Goal: Task Accomplishment & Management: Use online tool/utility

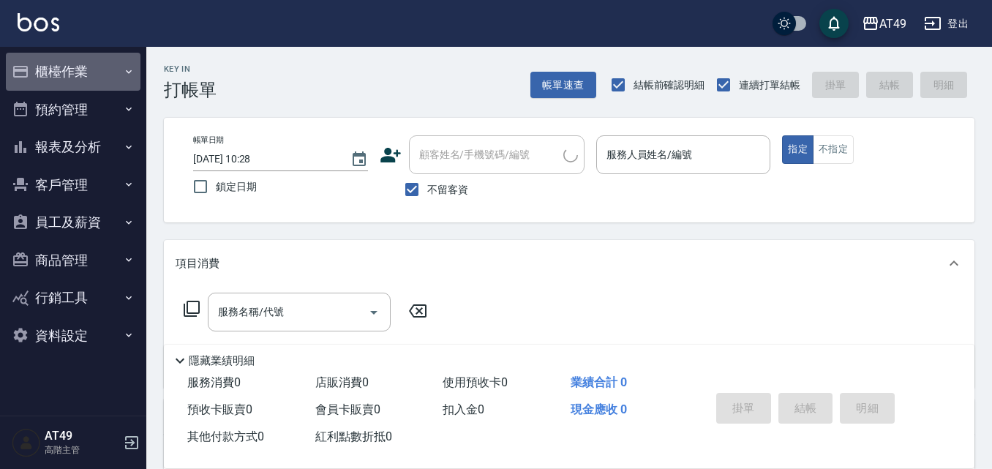
click at [48, 77] on button "櫃檯作業" at bounding box center [73, 72] width 135 height 38
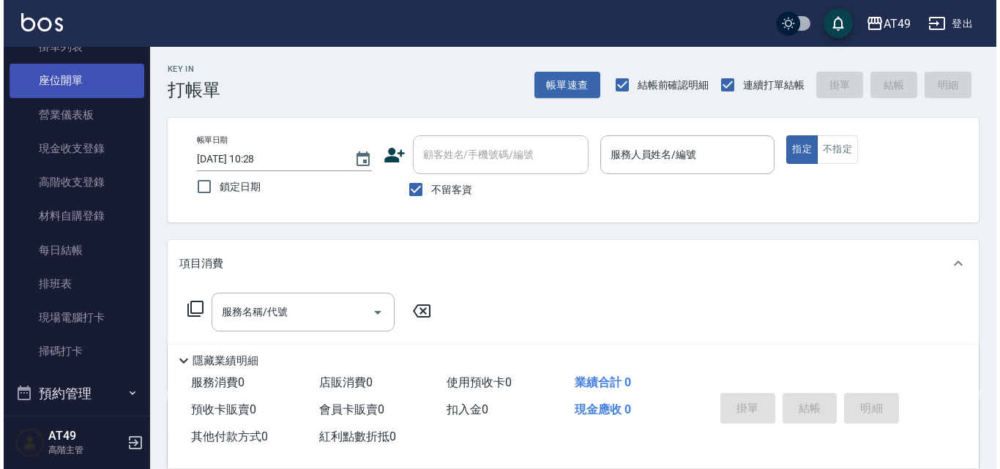
scroll to position [366, 0]
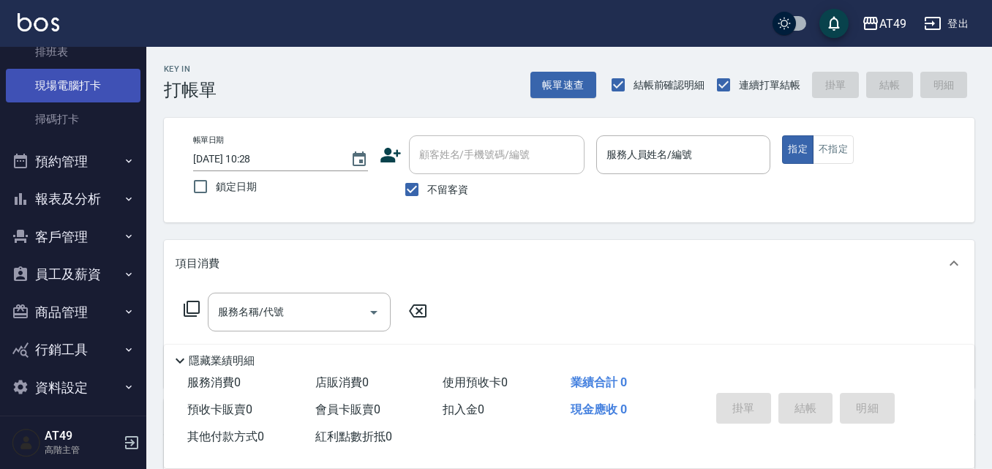
click at [71, 76] on link "現場電腦打卡" at bounding box center [73, 86] width 135 height 34
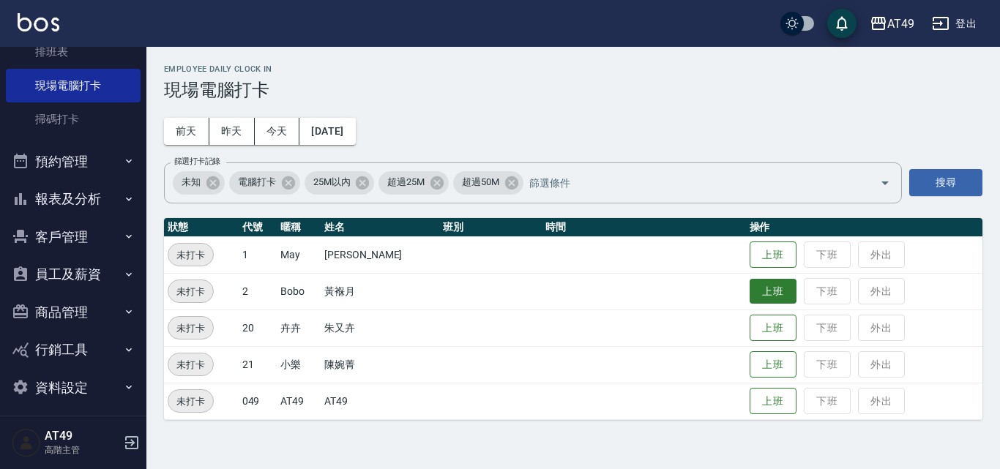
click at [773, 291] on button "上班" at bounding box center [772, 292] width 47 height 26
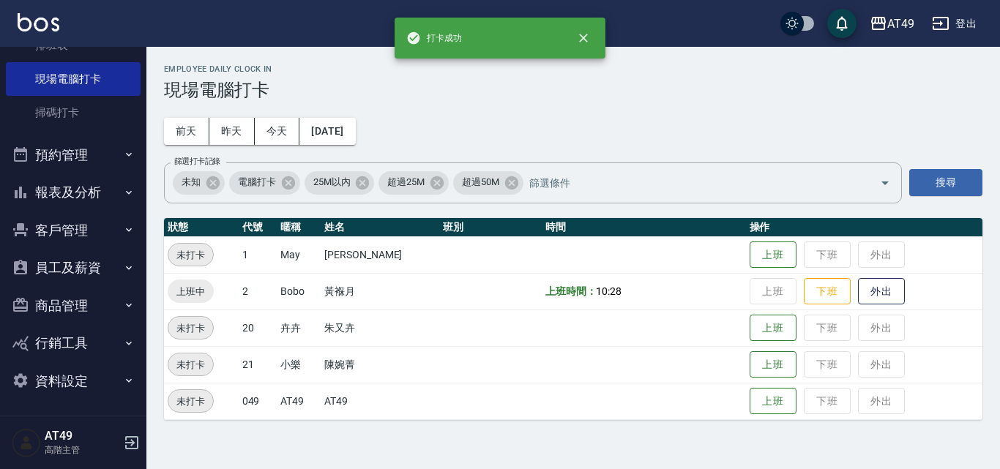
scroll to position [374, 0]
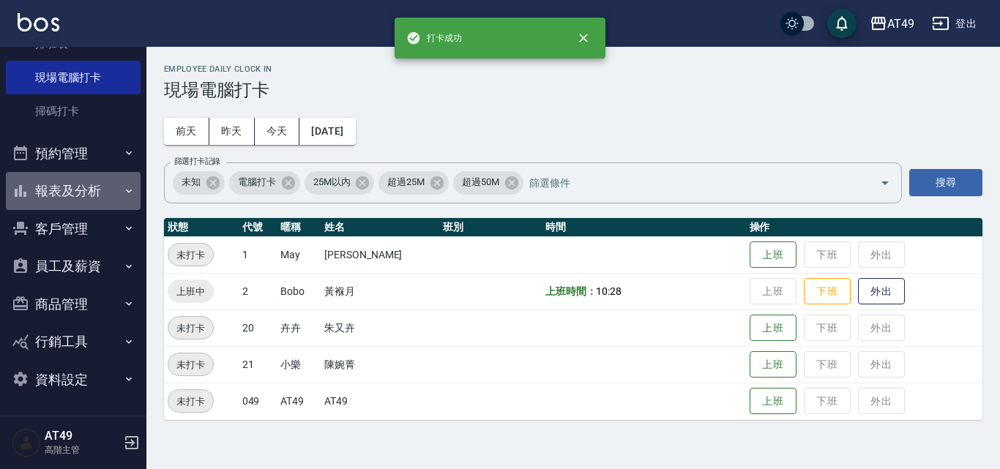
click at [89, 199] on button "報表及分析" at bounding box center [73, 191] width 135 height 38
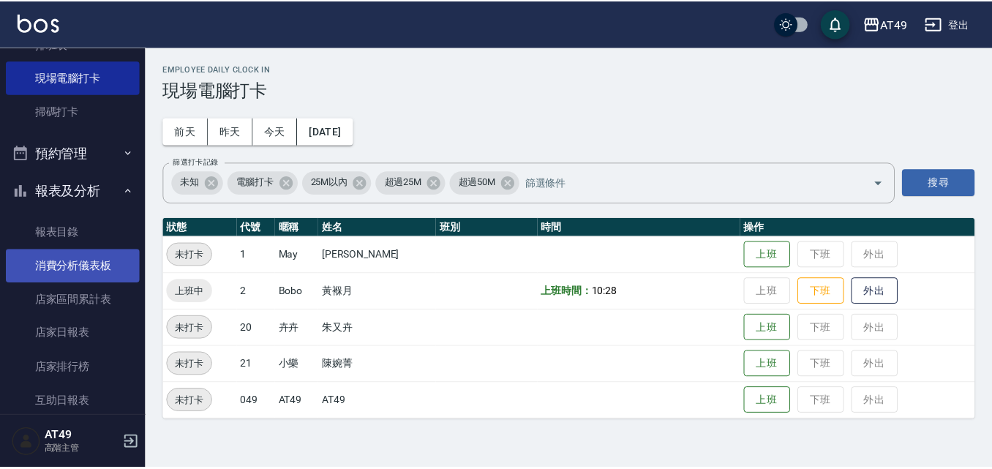
scroll to position [886, 0]
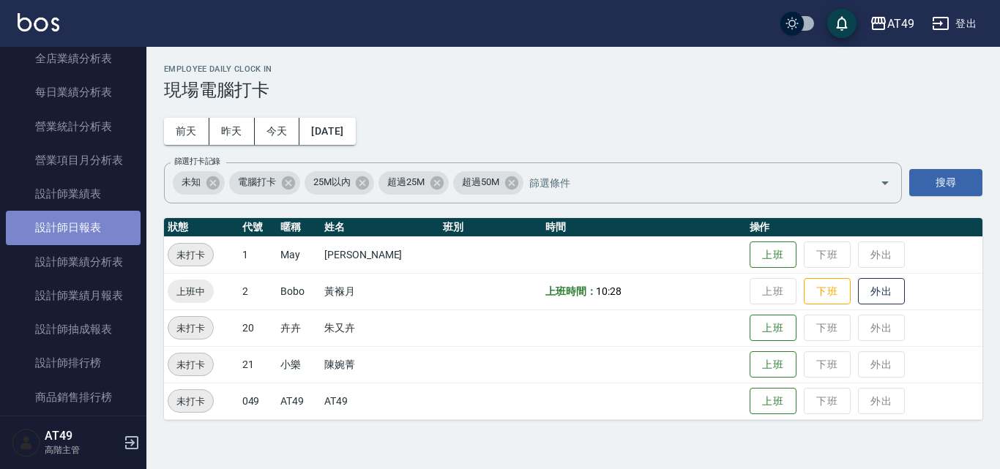
click at [88, 224] on link "設計師日報表" at bounding box center [73, 228] width 135 height 34
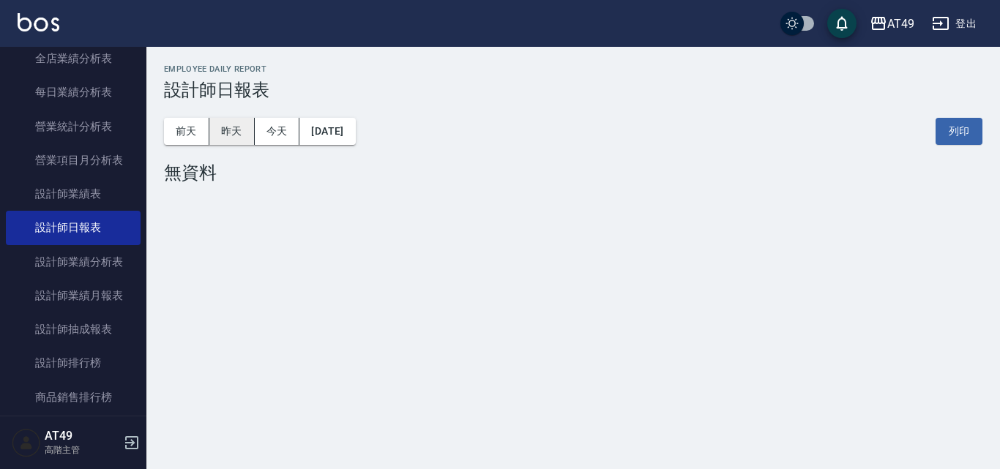
click at [222, 124] on button "昨天" at bounding box center [231, 131] width 45 height 27
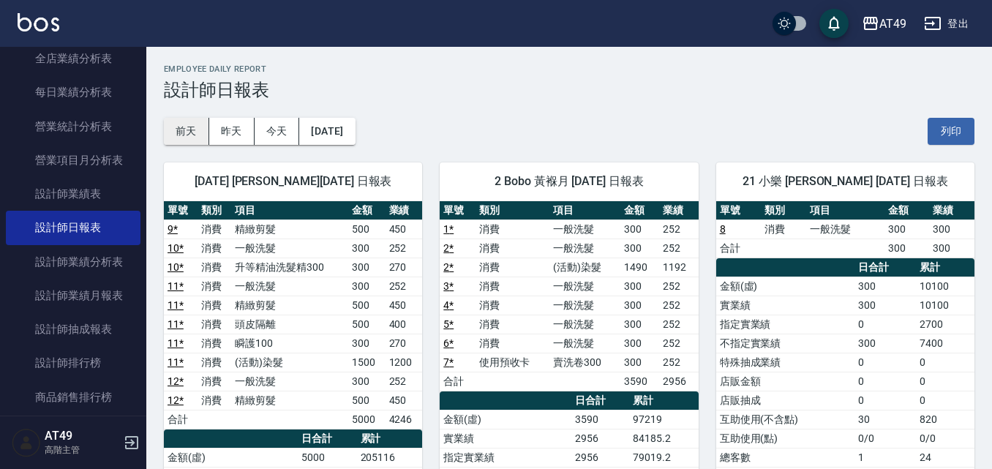
click at [184, 121] on button "前天" at bounding box center [186, 131] width 45 height 27
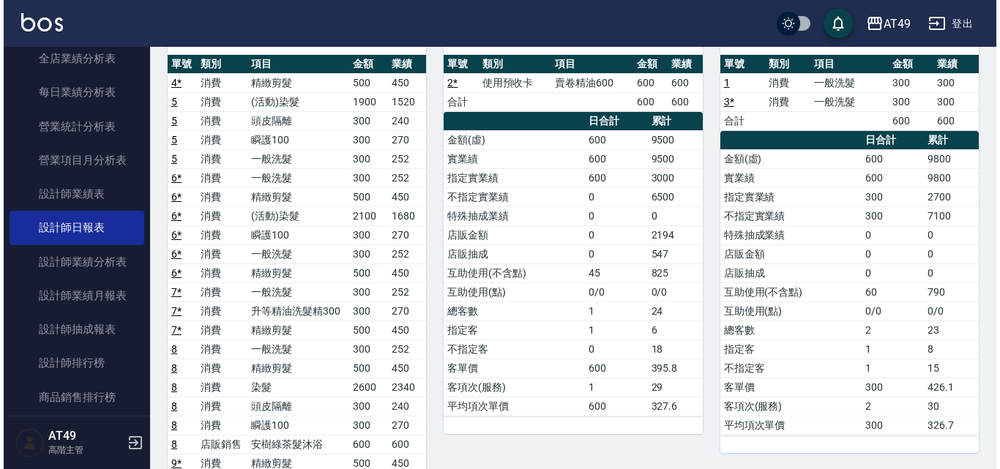
scroll to position [73, 0]
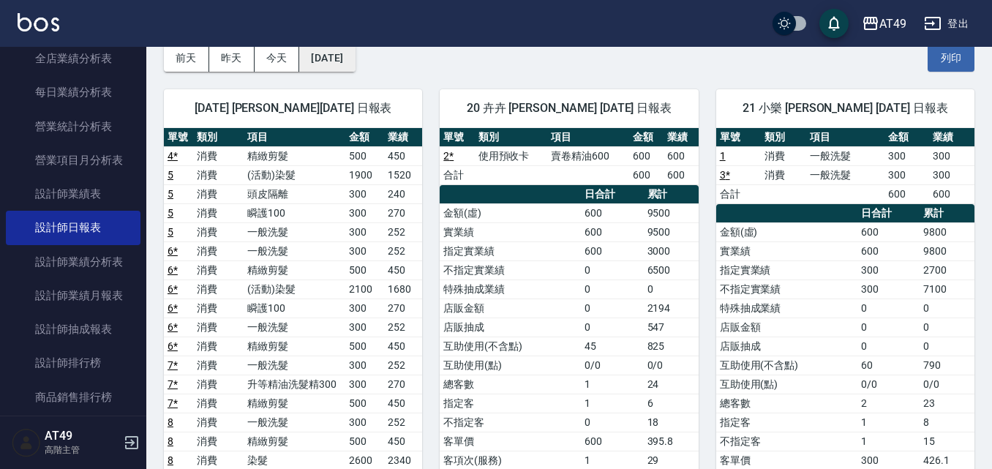
click at [340, 58] on button "[DATE]" at bounding box center [327, 58] width 56 height 27
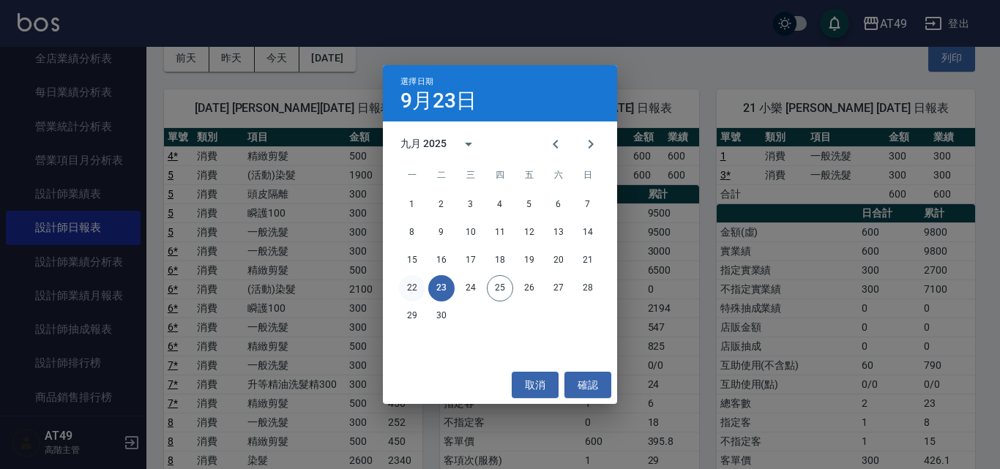
click at [411, 285] on button "22" at bounding box center [412, 288] width 26 height 26
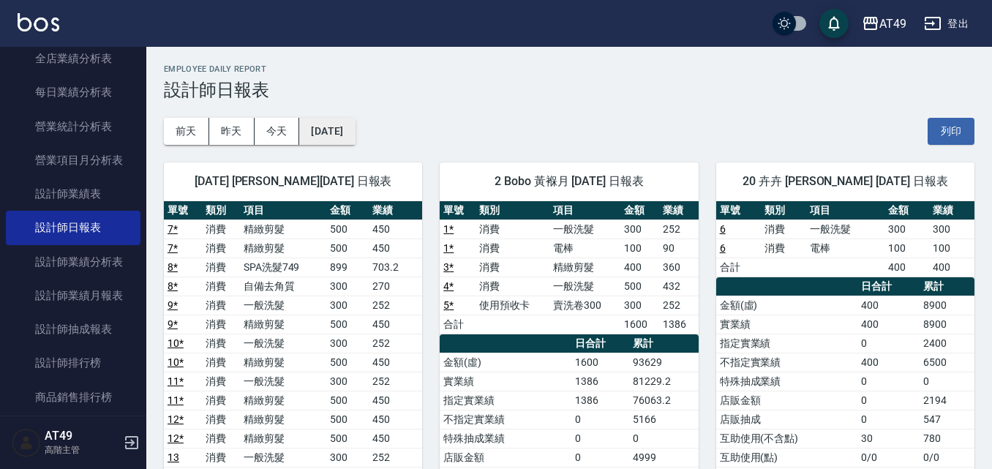
click at [340, 137] on button "[DATE]" at bounding box center [327, 131] width 56 height 27
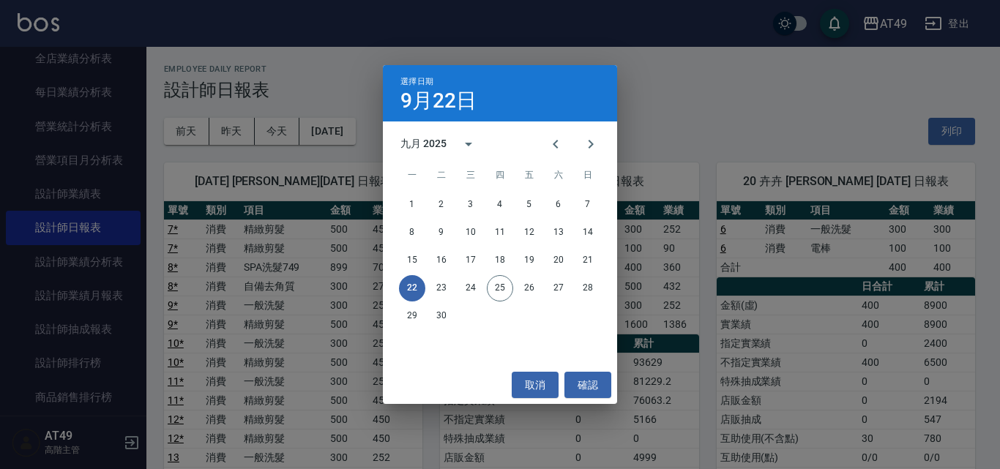
click at [671, 103] on div "選擇日期 [DATE] 九月 2025 一 二 三 四 五 六 日 1 2 3 4 5 6 7 8 9 10 11 12 13 14 15 16 17 18 …" at bounding box center [500, 234] width 1000 height 469
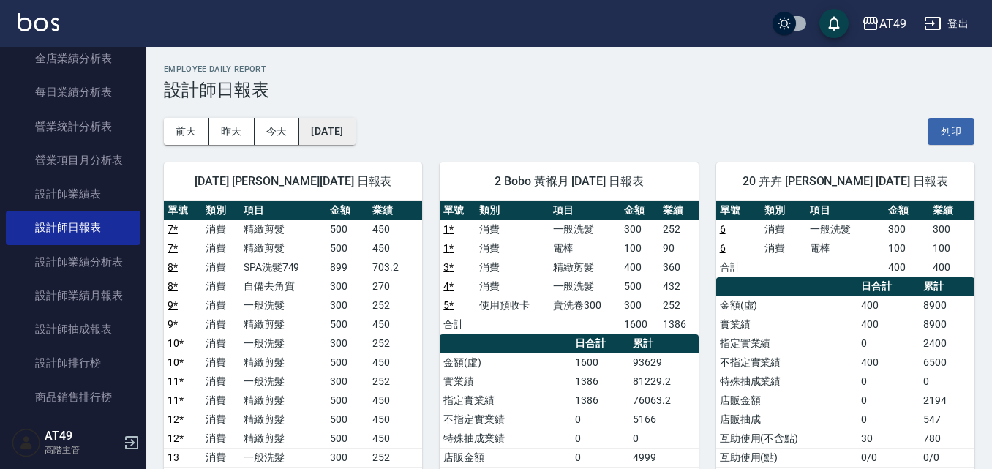
click at [355, 130] on button "[DATE]" at bounding box center [327, 131] width 56 height 27
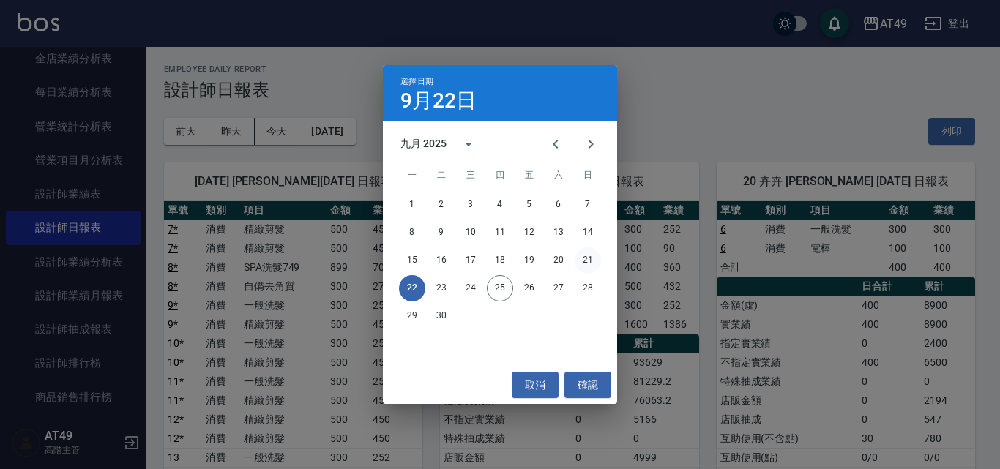
click at [583, 258] on button "21" at bounding box center [587, 260] width 26 height 26
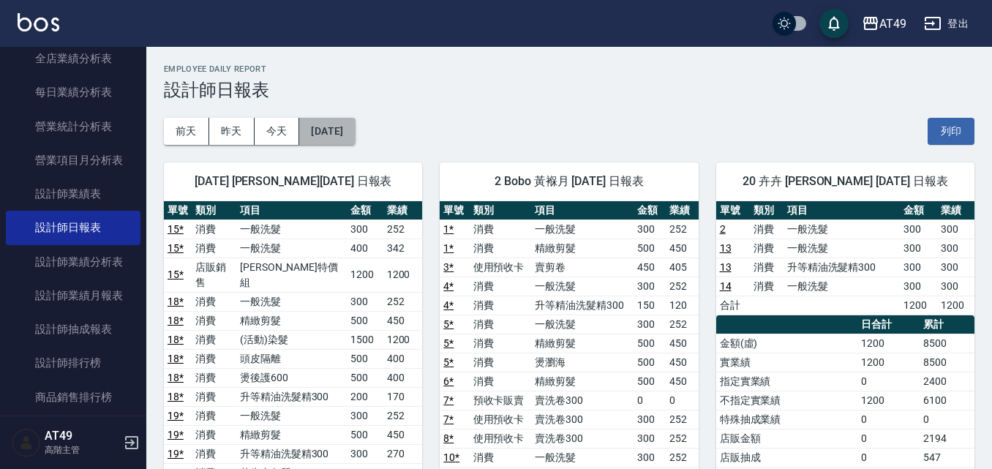
click at [335, 130] on button "[DATE]" at bounding box center [327, 131] width 56 height 27
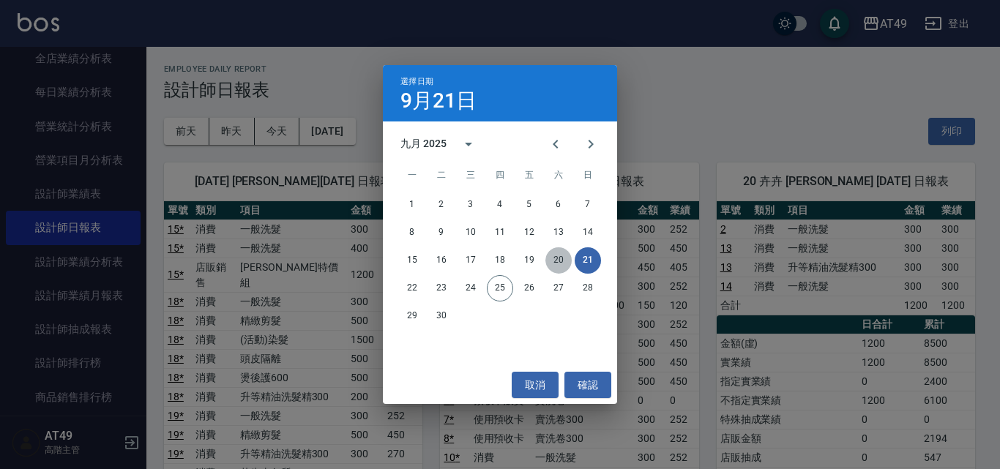
click at [556, 260] on button "20" at bounding box center [558, 260] width 26 height 26
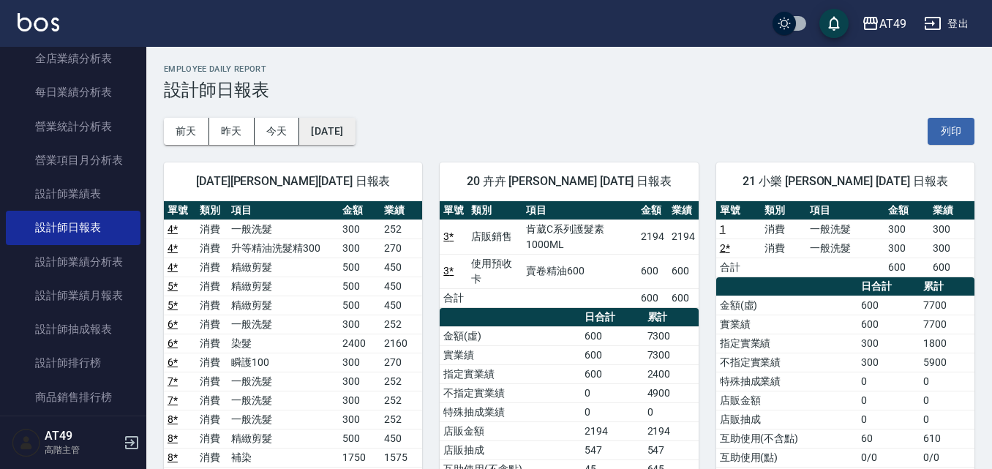
click at [323, 129] on button "[DATE]" at bounding box center [327, 131] width 56 height 27
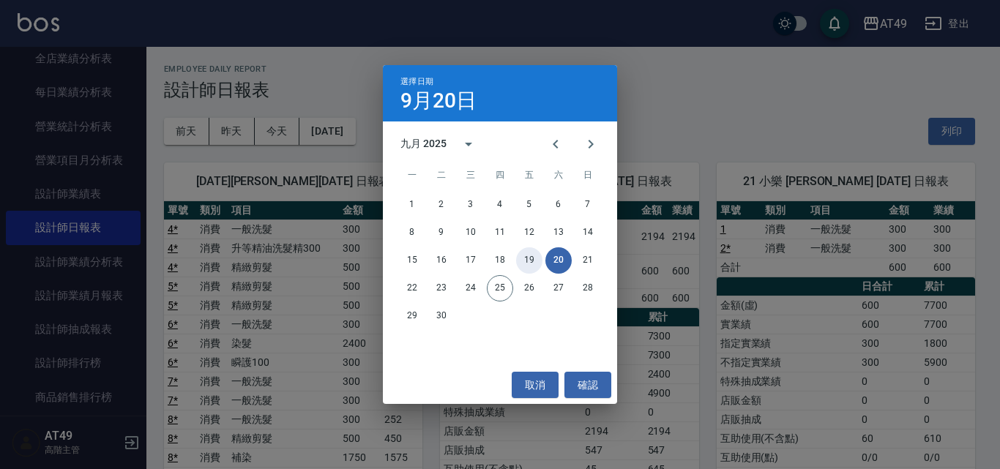
click at [522, 256] on button "19" at bounding box center [529, 260] width 26 height 26
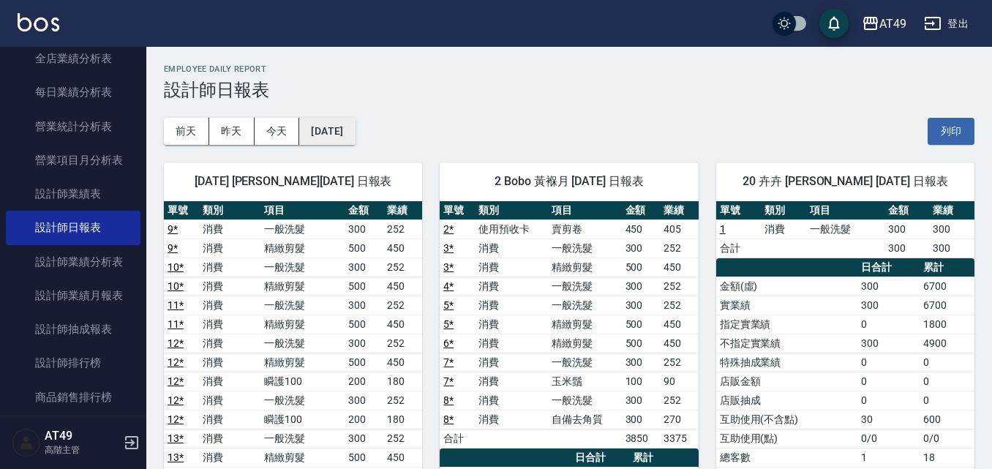
click at [336, 130] on button "[DATE]" at bounding box center [327, 131] width 56 height 27
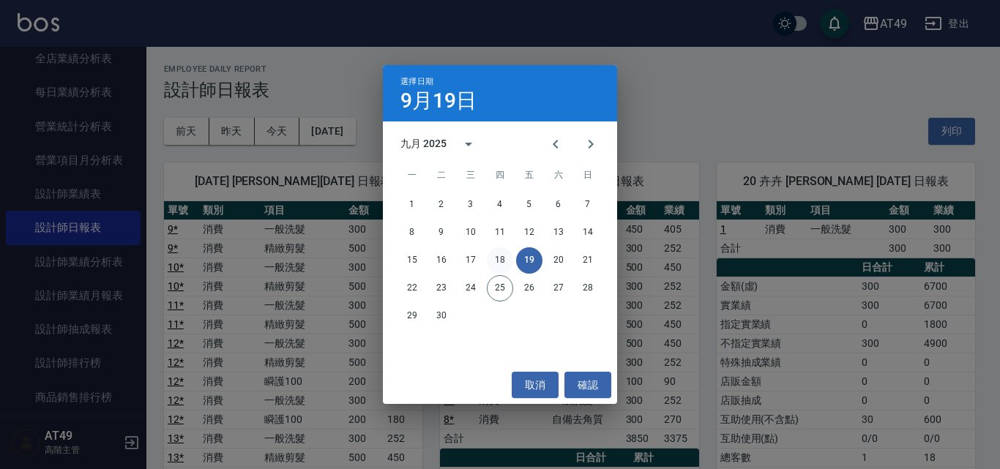
click at [502, 255] on button "18" at bounding box center [500, 260] width 26 height 26
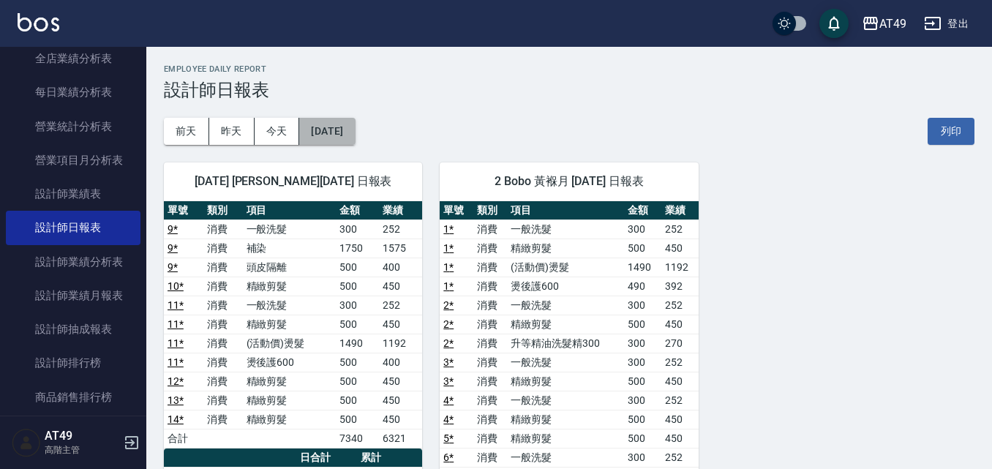
click at [337, 134] on button "[DATE]" at bounding box center [327, 131] width 56 height 27
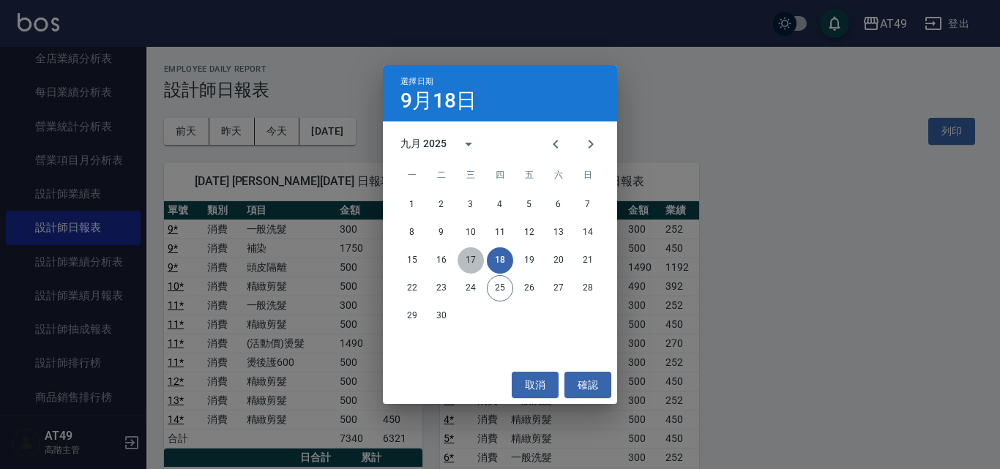
click at [467, 259] on button "17" at bounding box center [470, 260] width 26 height 26
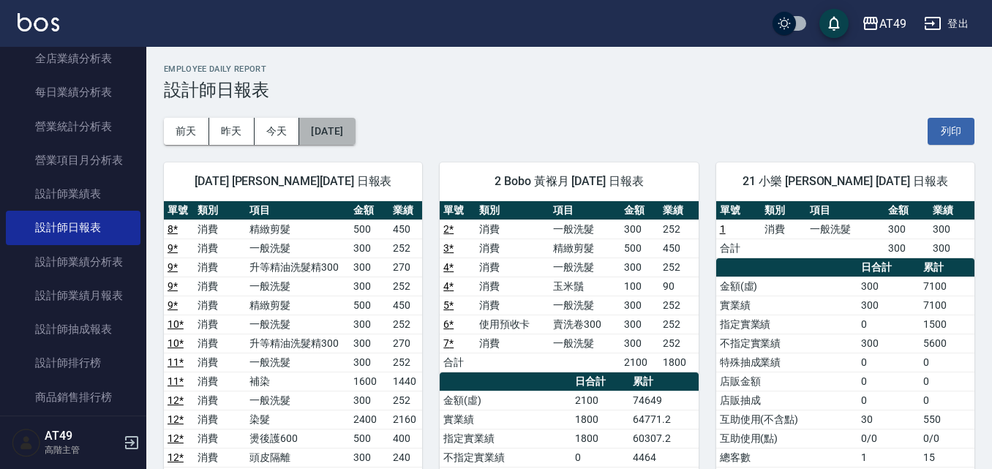
click at [329, 130] on button "[DATE]" at bounding box center [327, 131] width 56 height 27
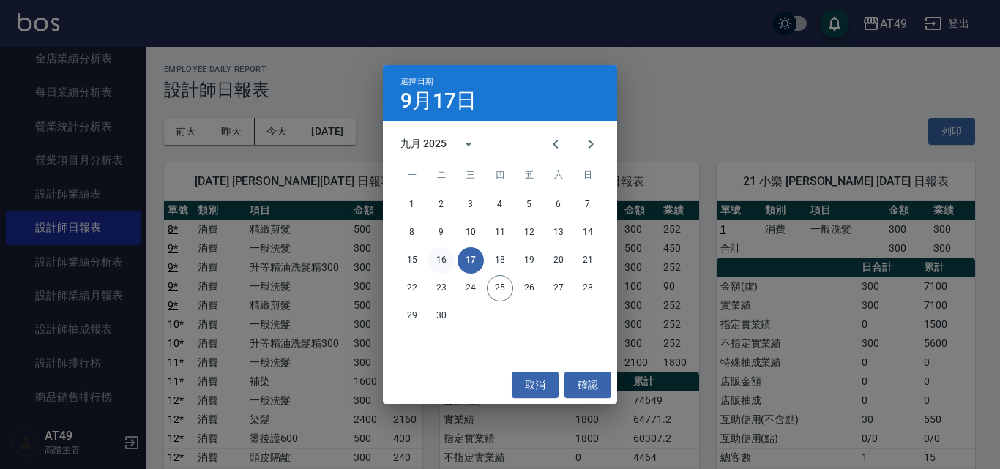
click at [445, 255] on button "16" at bounding box center [441, 260] width 26 height 26
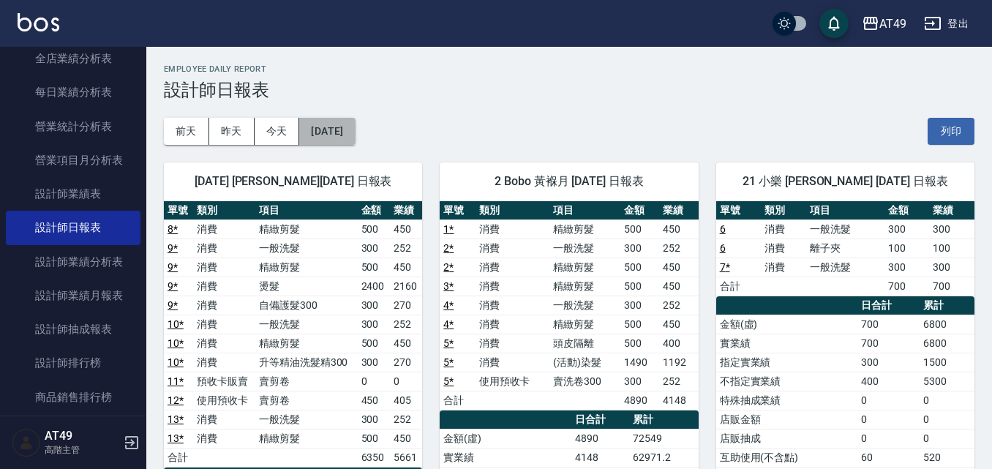
click at [355, 138] on button "[DATE]" at bounding box center [327, 131] width 56 height 27
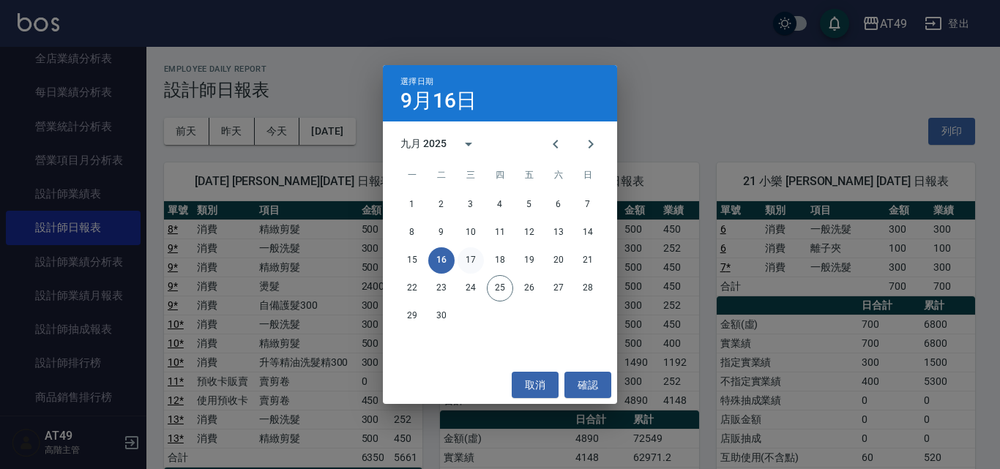
click at [462, 253] on button "17" at bounding box center [470, 260] width 26 height 26
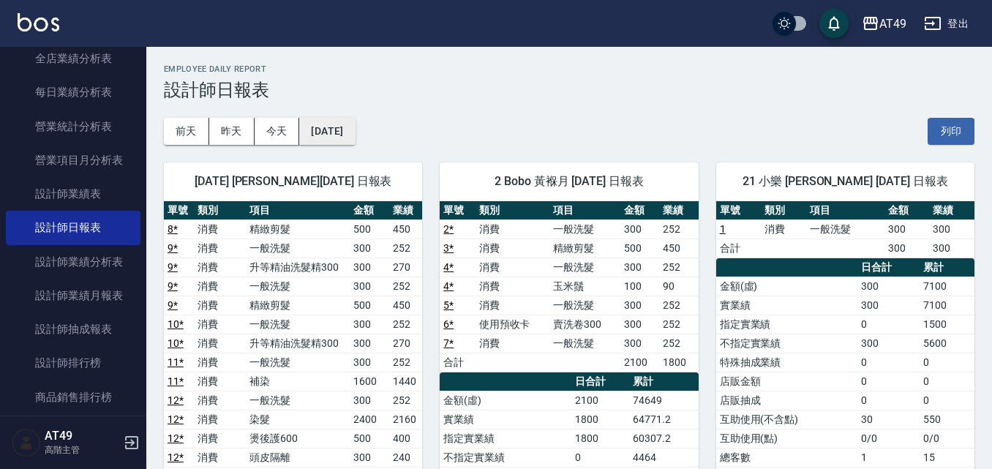
click at [354, 130] on button "[DATE]" at bounding box center [327, 131] width 56 height 27
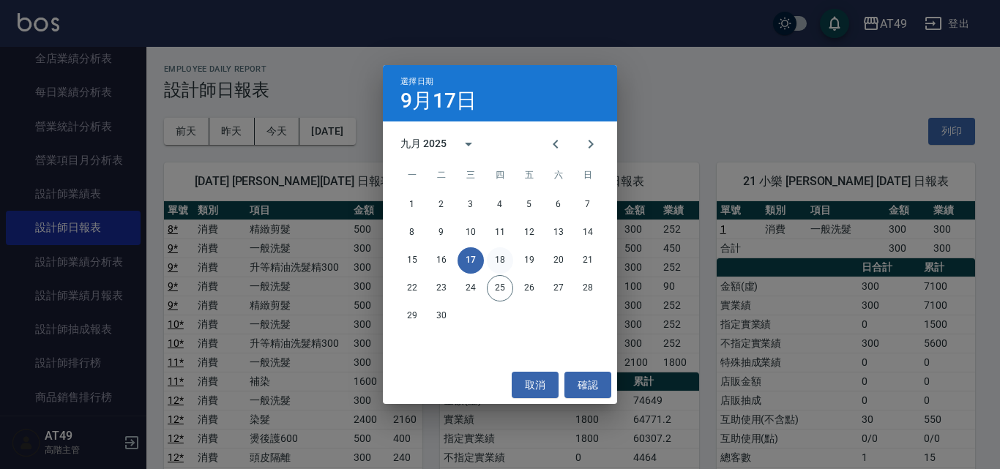
click at [503, 262] on button "18" at bounding box center [500, 260] width 26 height 26
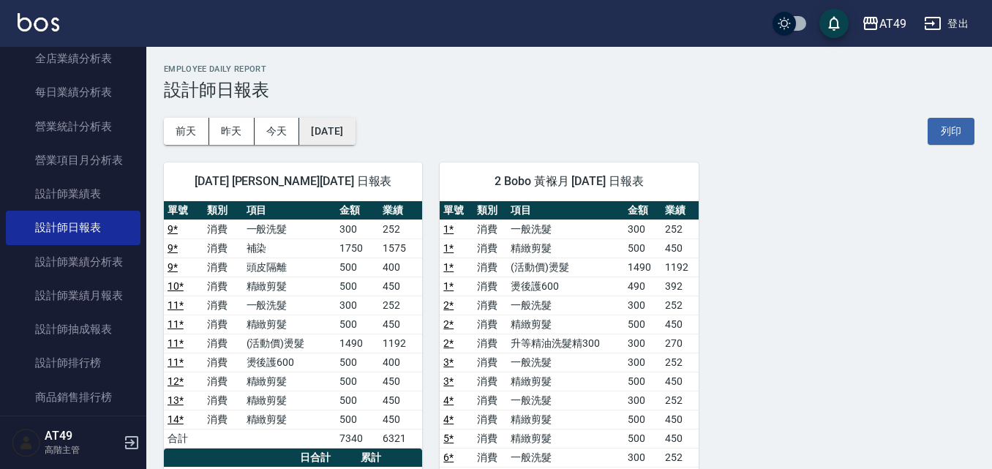
click at [354, 136] on button "[DATE]" at bounding box center [327, 131] width 56 height 27
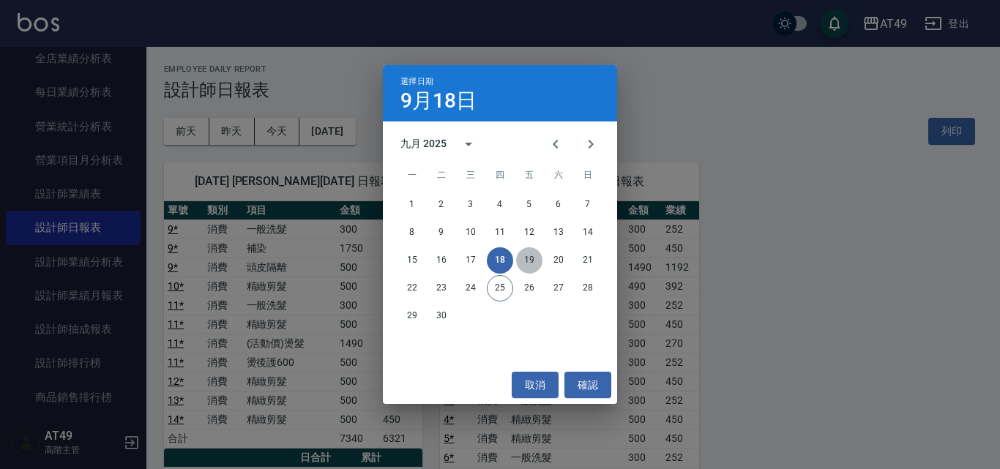
click at [520, 261] on button "19" at bounding box center [529, 260] width 26 height 26
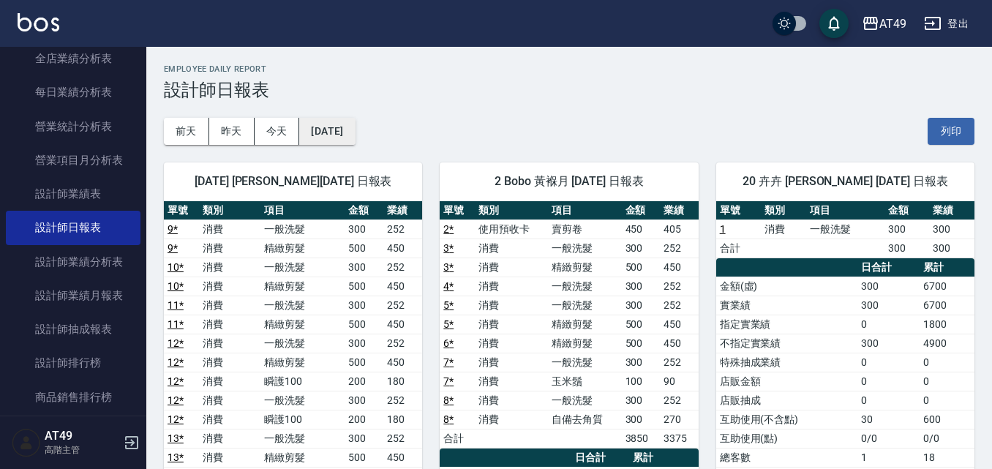
click at [351, 125] on button "[DATE]" at bounding box center [327, 131] width 56 height 27
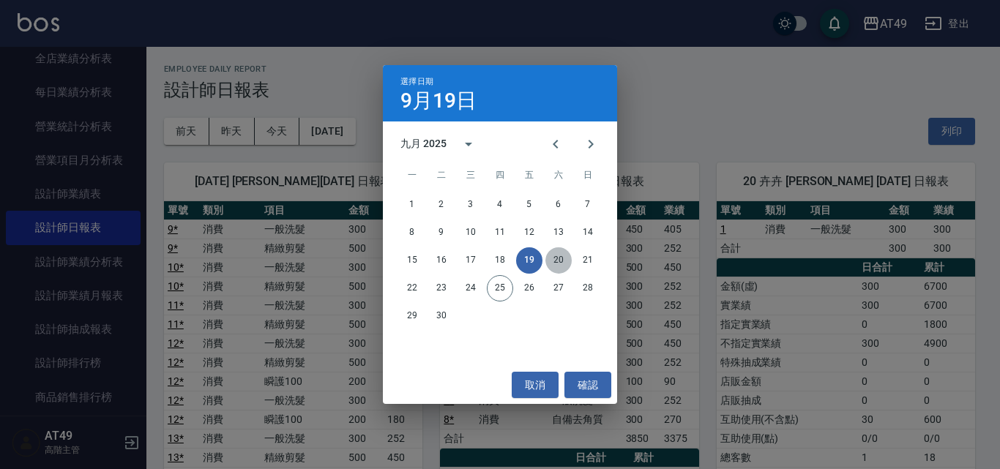
click at [555, 258] on button "20" at bounding box center [558, 260] width 26 height 26
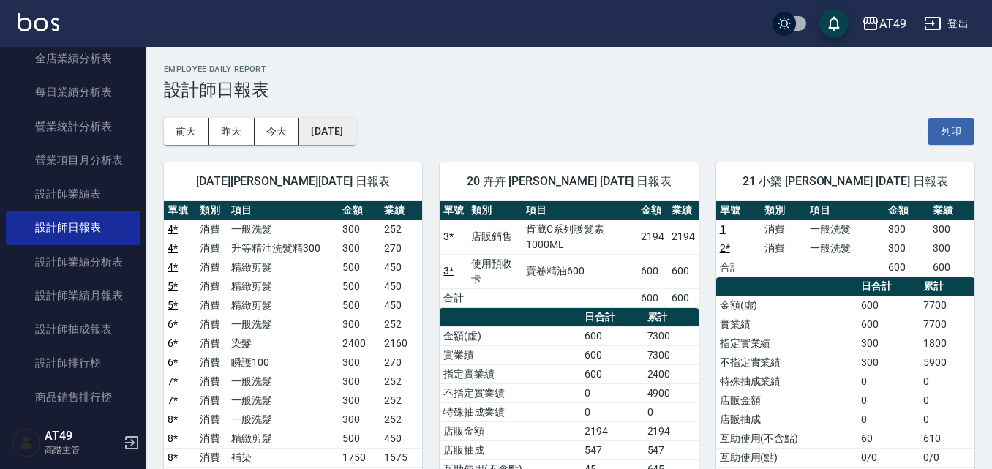
click at [355, 134] on button "[DATE]" at bounding box center [327, 131] width 56 height 27
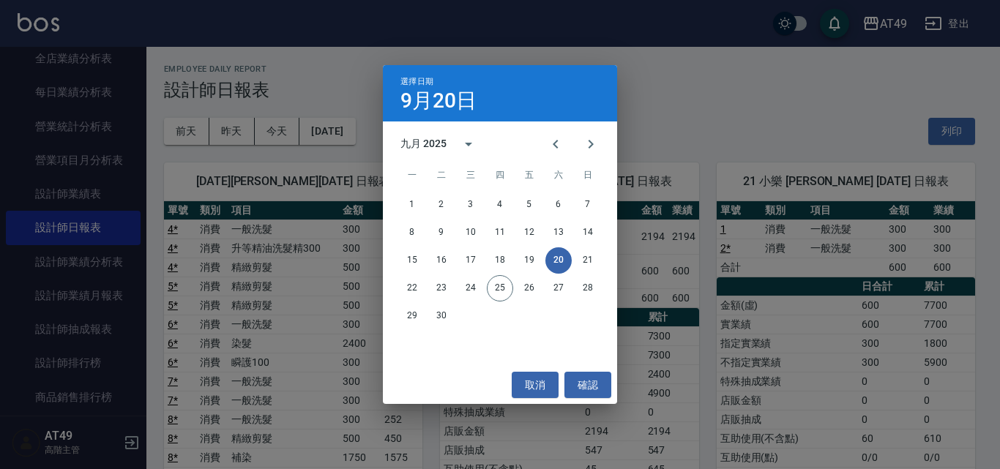
click at [669, 88] on div "選擇日期 9月20日 九月 2025 一 二 三 四 五 六 日 1 2 3 4 5 6 7 8 9 10 11 12 13 14 15 16 17 18 1…" at bounding box center [500, 234] width 1000 height 469
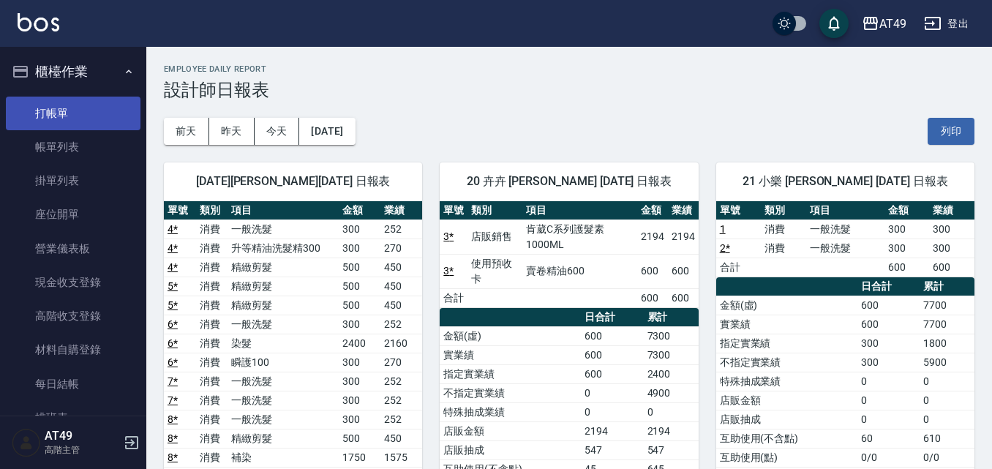
click at [59, 117] on link "打帳單" at bounding box center [73, 114] width 135 height 34
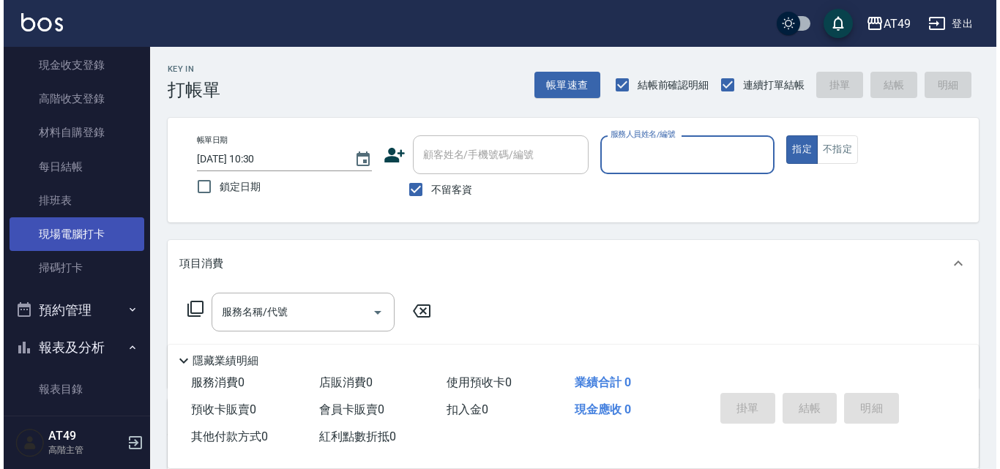
scroll to position [220, 0]
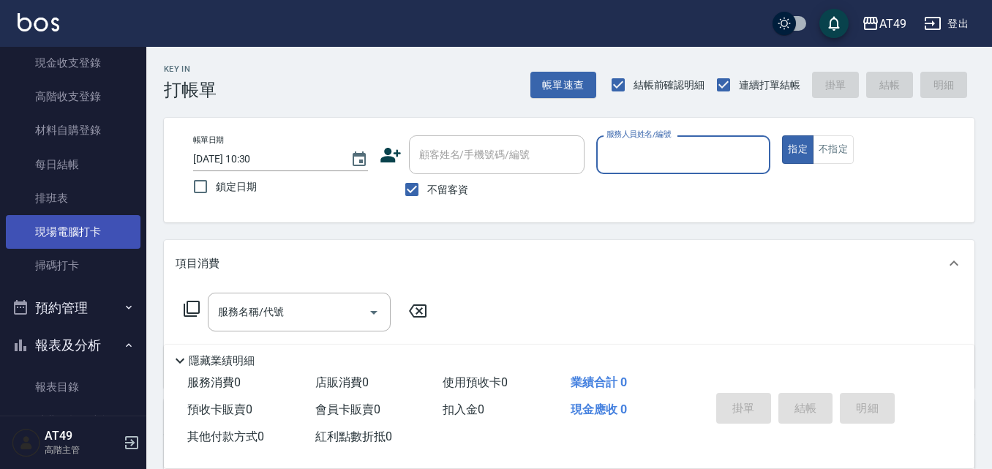
click at [102, 233] on link "現場電腦打卡" at bounding box center [73, 232] width 135 height 34
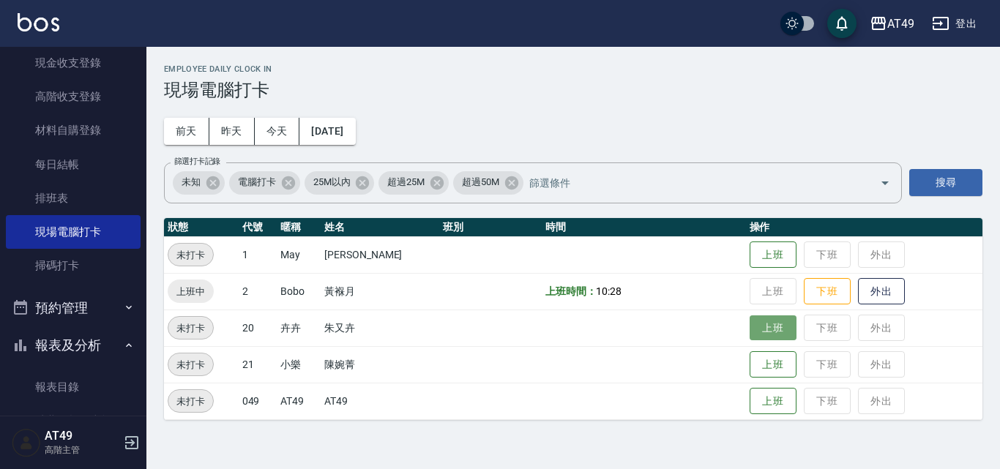
click at [762, 331] on button "上班" at bounding box center [772, 328] width 47 height 26
